Goal: Task Accomplishment & Management: Manage account settings

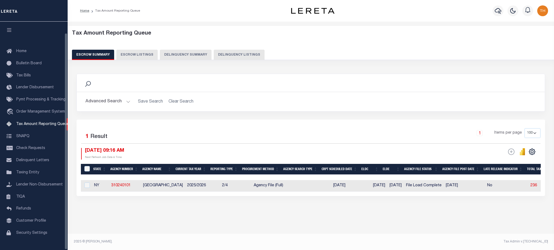
select select "100"
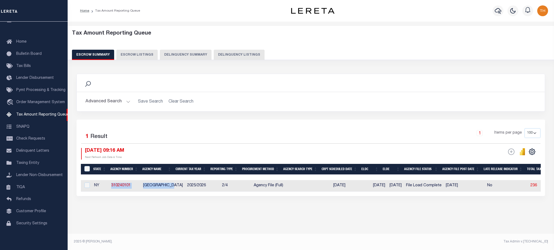
drag, startPoint x: 111, startPoint y: 187, endPoint x: 174, endPoint y: 189, distance: 63.8
copy tr "310240101 [GEOGRAPHIC_DATA]"
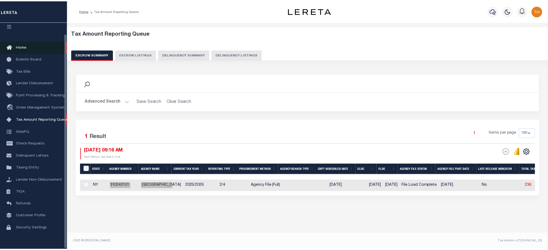
scroll to position [0, 0]
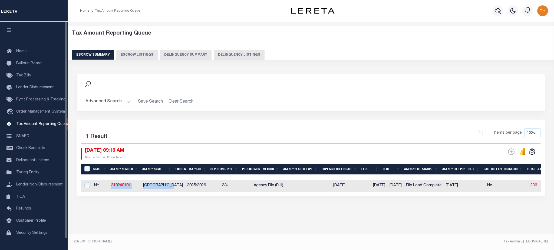
click at [9, 29] on icon "button" at bounding box center [9, 30] width 6 height 5
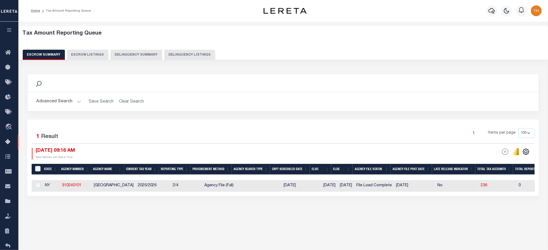
click at [115, 137] on div "Selected 1 Result" at bounding box center [91, 135] width 119 height 15
drag, startPoint x: 60, startPoint y: 185, endPoint x: 246, endPoint y: 186, distance: 185.7
click at [238, 196] on div "Selected 1 Result 1 Items per page 10 25 50 100 500 [DATE] 09:16 AM ESCROW Web …" at bounding box center [283, 158] width 512 height 76
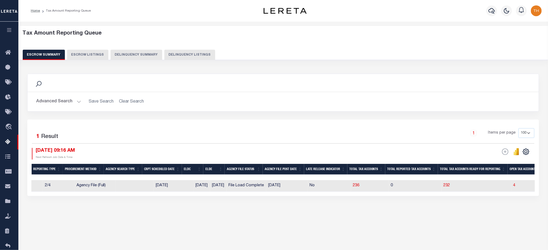
scroll to position [0, 197]
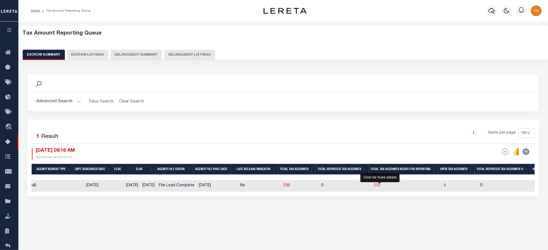
click at [377, 186] on span "232" at bounding box center [377, 186] width 6 height 4
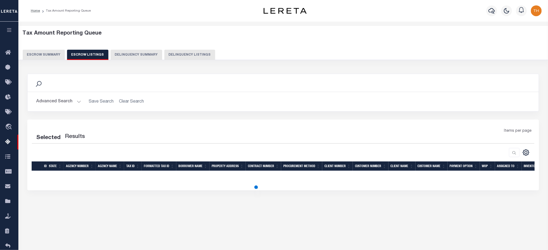
select select "100"
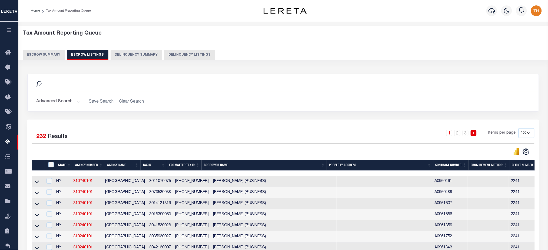
click at [37, 54] on button "Escrow Summary" at bounding box center [44, 55] width 42 height 10
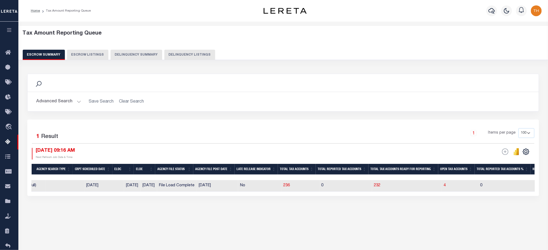
drag, startPoint x: 152, startPoint y: 196, endPoint x: 71, endPoint y: 196, distance: 80.8
click at [71, 196] on div "Selected 1 Result 1 Items per page 10 25 50 100 500 [DATE] 09:16 AM ESCROW Web …" at bounding box center [283, 158] width 512 height 76
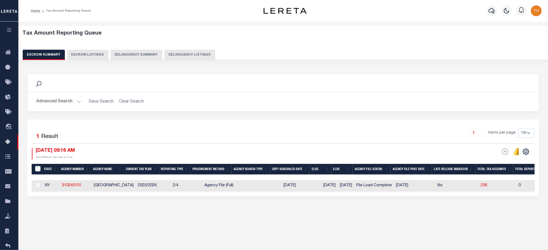
drag, startPoint x: 171, startPoint y: 186, endPoint x: 127, endPoint y: 185, distance: 44.1
click at [118, 210] on div "Search Advanced Search Save Search Clear Search EscrowSummaryGridWrapper_dynami…" at bounding box center [283, 140] width 519 height 144
drag, startPoint x: 55, startPoint y: 189, endPoint x: 126, endPoint y: 192, distance: 71.1
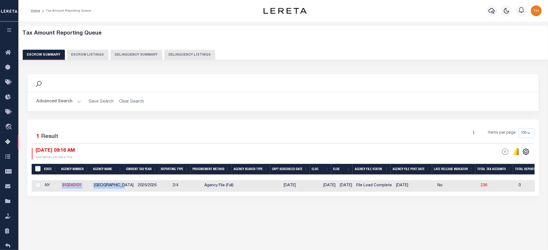
copy tr "310240101 [GEOGRAPHIC_DATA]"
click at [289, 196] on div "Selected 1 Result 1 Items per page 10 25 50 100 500 [DATE] 09:16 AM ESCROW Web …" at bounding box center [283, 158] width 512 height 76
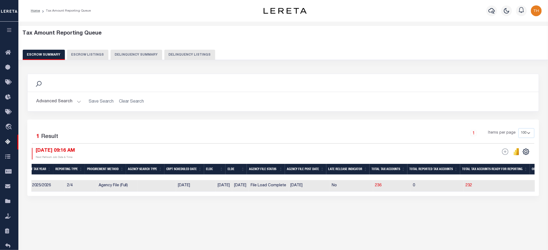
scroll to position [0, 165]
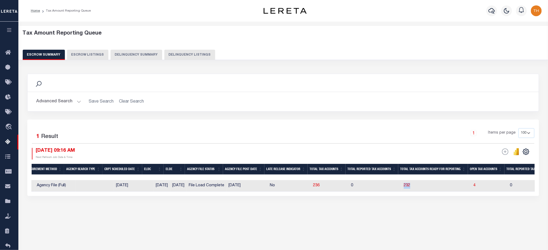
drag, startPoint x: 416, startPoint y: 187, endPoint x: 405, endPoint y: 190, distance: 11.5
click at [405, 190] on td "232" at bounding box center [437, 186] width 70 height 12
checkbox input "true"
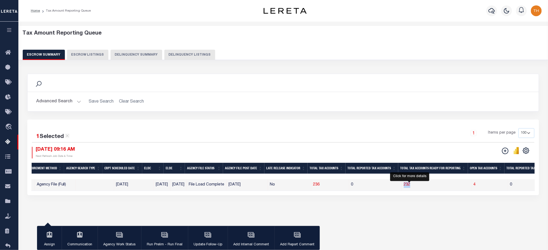
click at [410, 183] on span "232" at bounding box center [407, 185] width 6 height 4
select select "100"
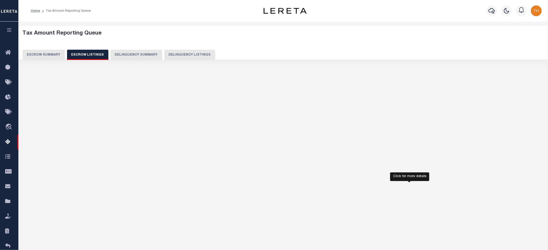
select select "100"
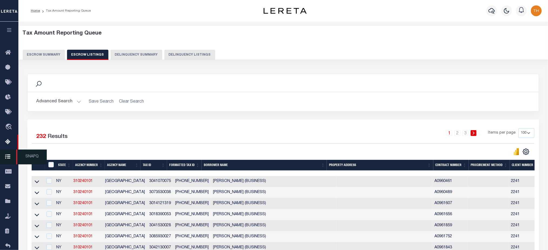
scroll to position [72, 0]
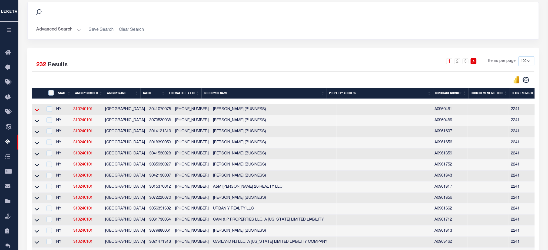
click at [35, 111] on icon at bounding box center [37, 110] width 5 height 6
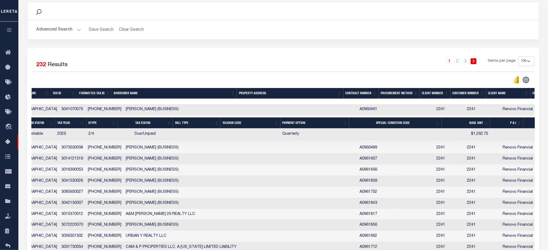
scroll to position [0, 95]
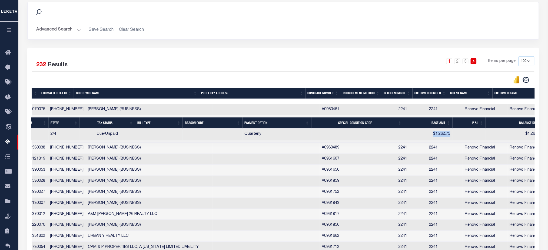
drag, startPoint x: 452, startPoint y: 137, endPoint x: 434, endPoint y: 137, distance: 18.9
click at [434, 137] on tr "Workable 2025 2/4 Due/Unpaid Quarterly $1,262.75 $1,262.75 [DATE] Q0000000" at bounding box center [288, 135] width 761 height 12
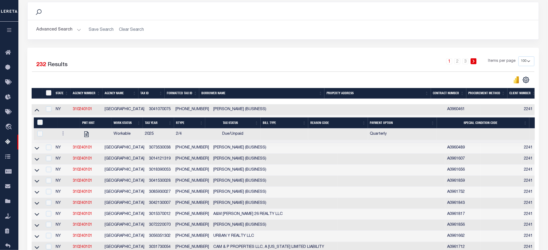
click at [46, 94] on input "ID" at bounding box center [48, 92] width 5 height 5
checkbox input "true"
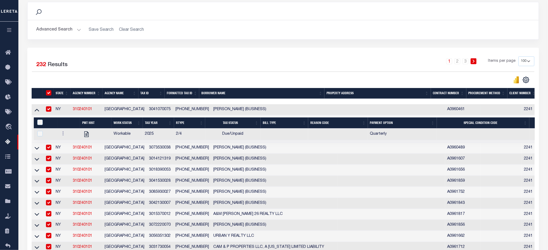
checkbox input "true"
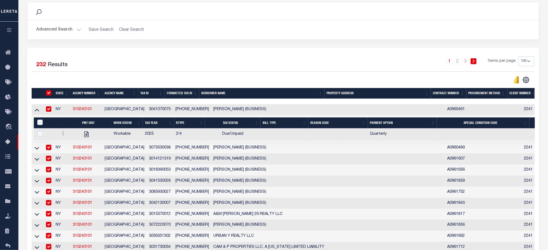
checkbox input "true"
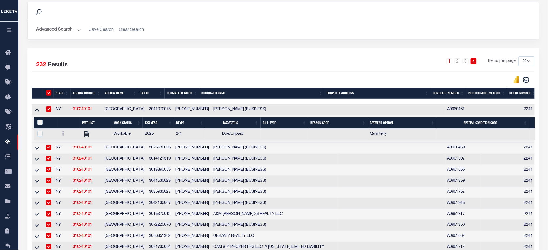
checkbox input "true"
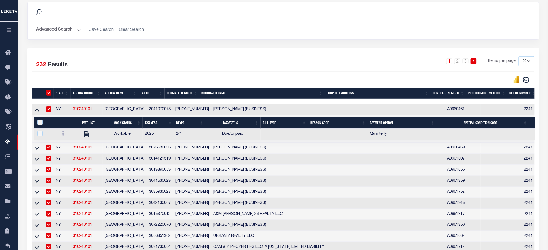
checkbox input "true"
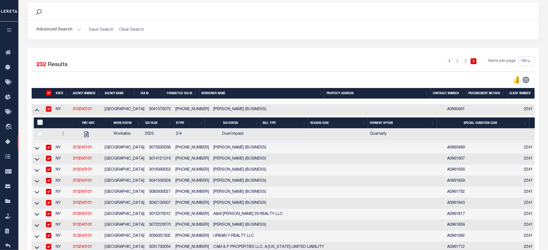
checkbox input "true"
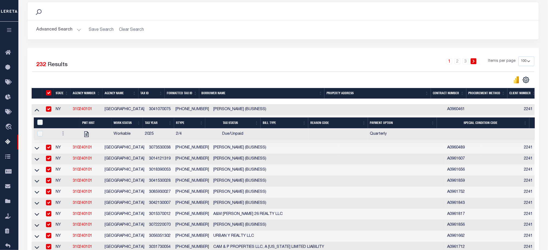
checkbox input "true"
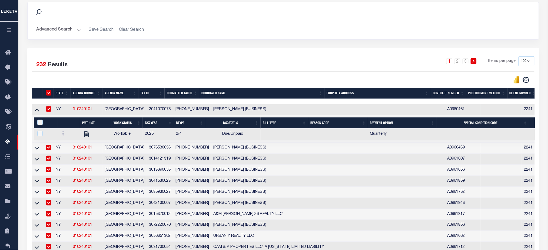
checkbox input "true"
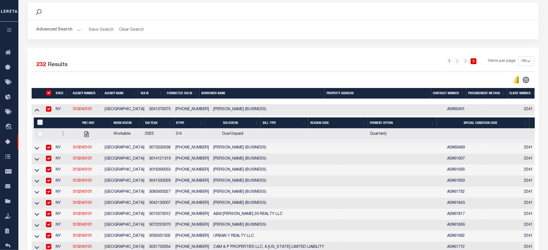
checkbox input "true"
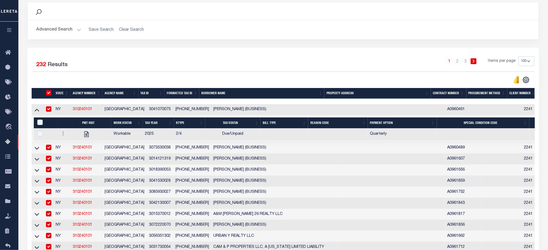
checkbox input "true"
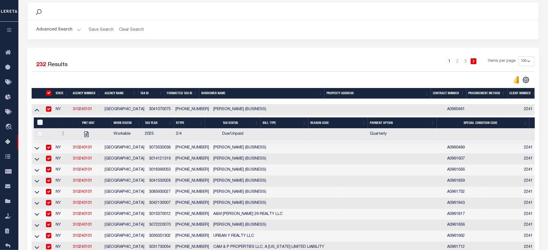
checkbox input "true"
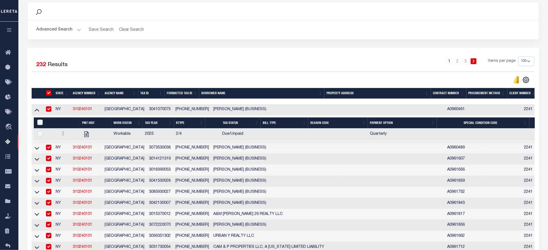
checkbox input "true"
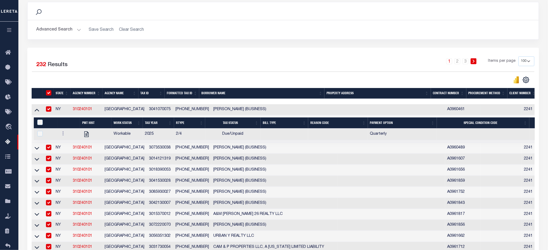
checkbox input "true"
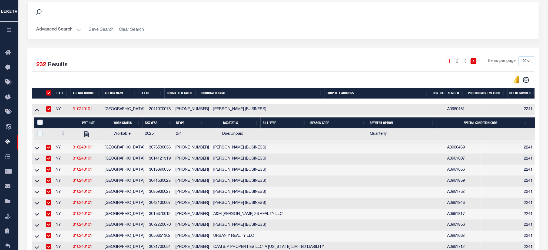
checkbox input "true"
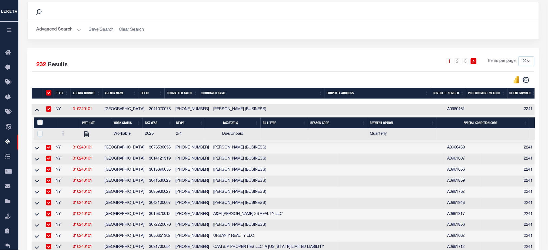
checkbox input "true"
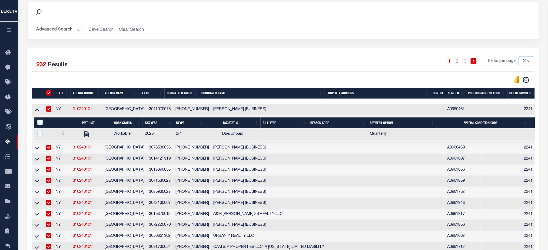
checkbox input "true"
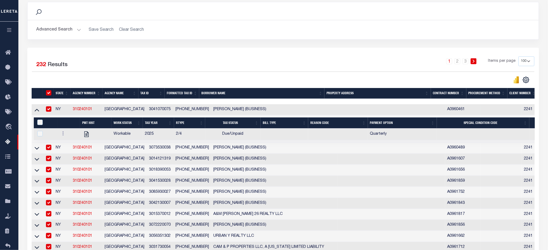
checkbox input "true"
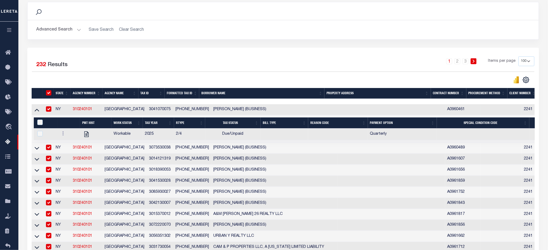
checkbox input "true"
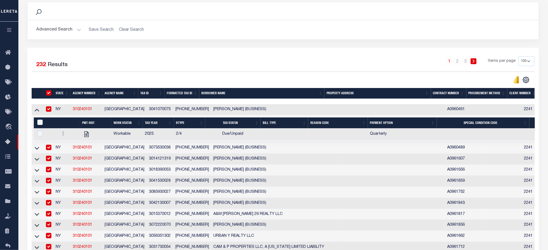
checkbox input "true"
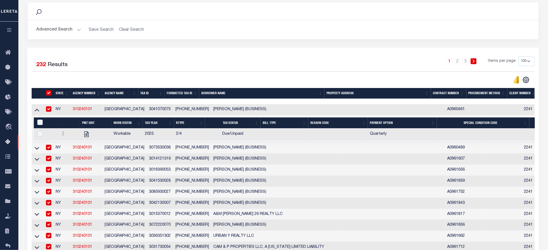
checkbox input "true"
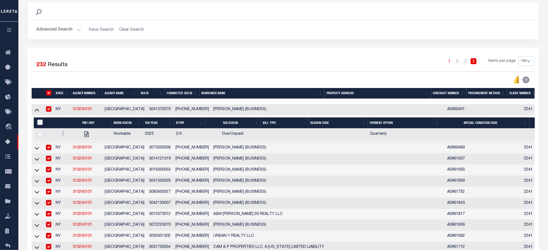
checkbox input "true"
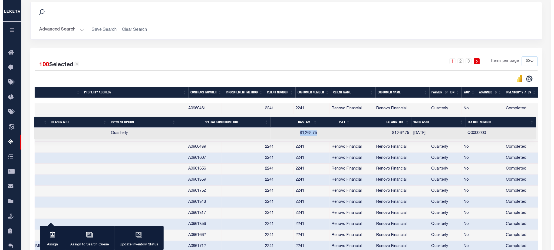
scroll to position [0, 245]
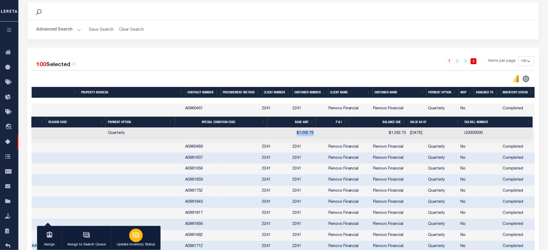
click at [124, 238] on button "Update Inventory Status" at bounding box center [135, 238] width 49 height 24
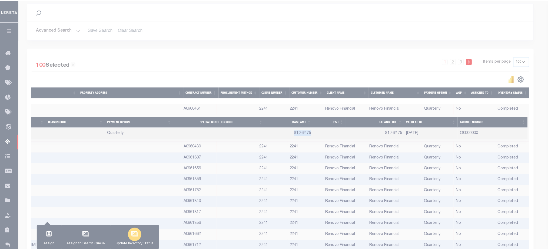
scroll to position [0, 257]
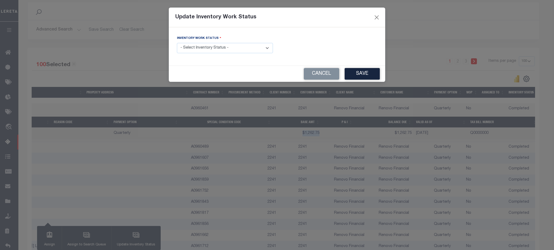
click at [231, 49] on select "- Select Inventory Status - Manual - Exception Pended - Awaiting Search Late Ad…" at bounding box center [225, 48] width 96 height 11
click at [319, 72] on button "Cancel" at bounding box center [321, 74] width 35 height 12
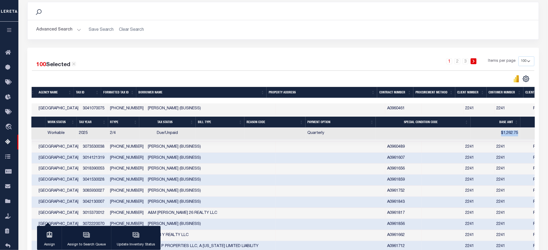
scroll to position [0, 45]
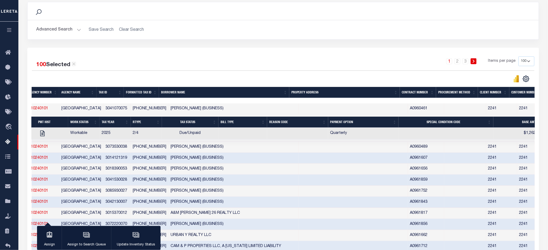
click at [108, 110] on td "3041070075" at bounding box center [116, 109] width 27 height 11
checkbox input "false"
click at [108, 110] on td "3041070075" at bounding box center [116, 109] width 27 height 11
checkbox input "true"
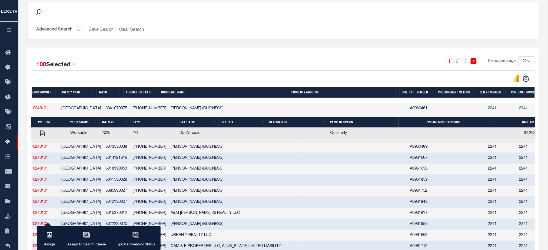
checkbox input "true"
copy td "3041070075"
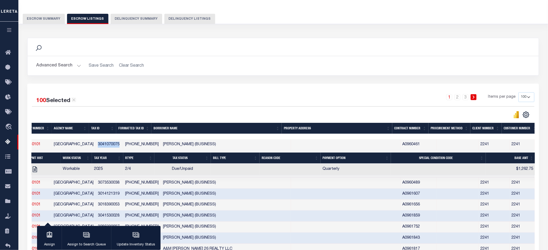
scroll to position [0, 0]
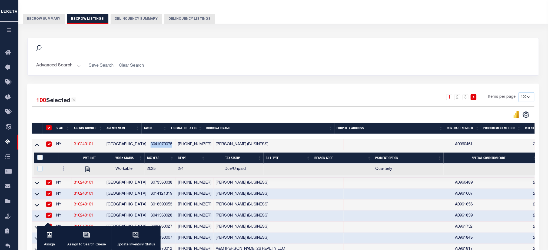
click at [43, 16] on button "Escrow Summary" at bounding box center [44, 19] width 42 height 10
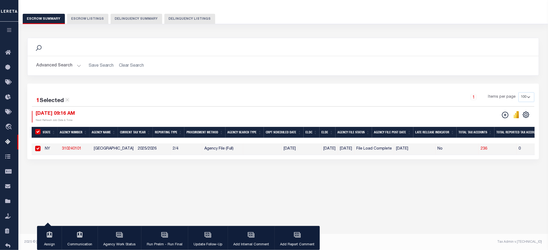
click at [82, 17] on button "Escrow Listings" at bounding box center [87, 19] width 41 height 10
select select "100"
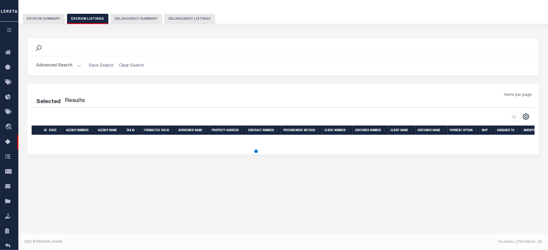
select select "100"
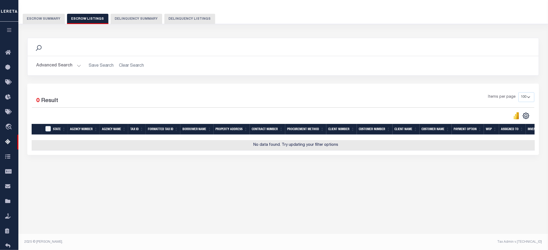
click at [54, 19] on button "Escrow Summary" at bounding box center [44, 19] width 42 height 10
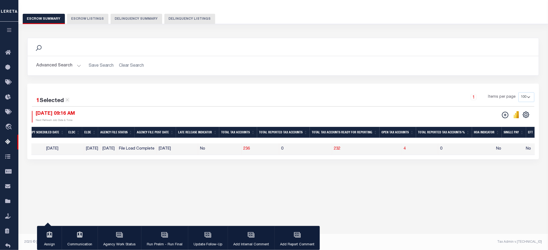
scroll to position [0, 254]
